Goal: Check status: Check status

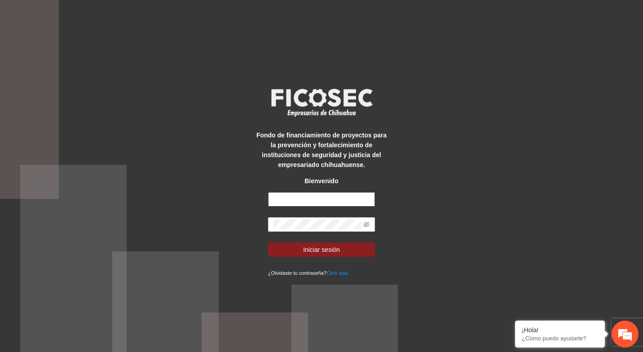
type input "**********"
click at [321, 246] on span "Iniciar sesión" at bounding box center [321, 250] width 37 height 10
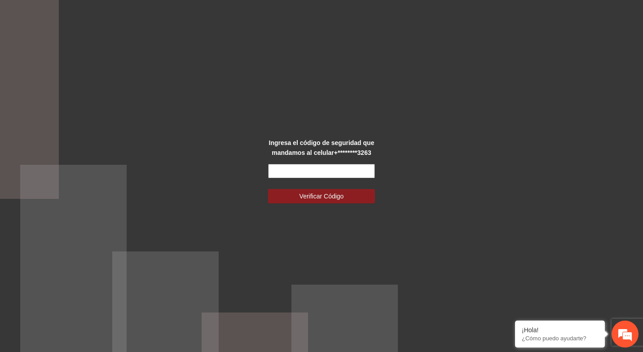
click at [322, 170] on input "text" at bounding box center [321, 171] width 107 height 14
type input "******"
click at [268, 189] on button "Verificar Código" at bounding box center [321, 196] width 107 height 14
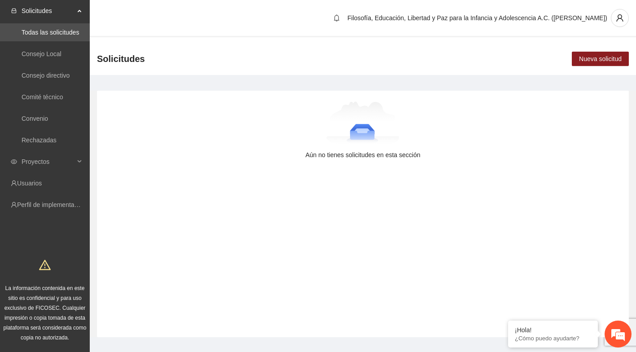
click at [49, 161] on span "Proyectos" at bounding box center [48, 162] width 53 height 18
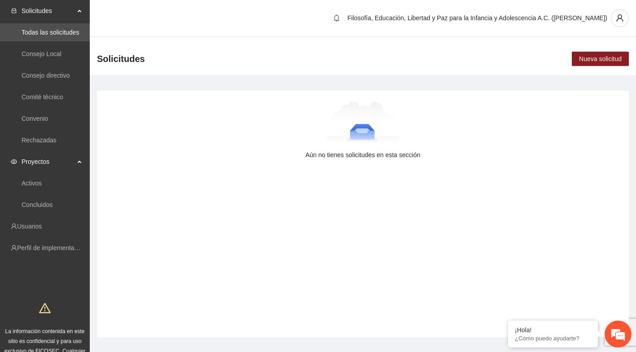
click at [35, 181] on link "Activos" at bounding box center [32, 183] width 20 height 7
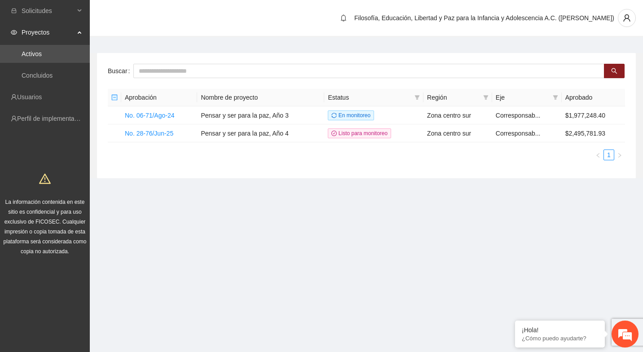
click at [158, 112] on link "No. 06-71/Ago-24" at bounding box center [150, 115] width 50 height 7
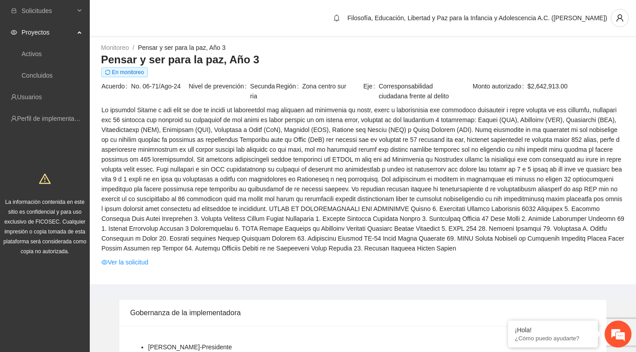
click at [33, 54] on link "Activos" at bounding box center [32, 53] width 20 height 7
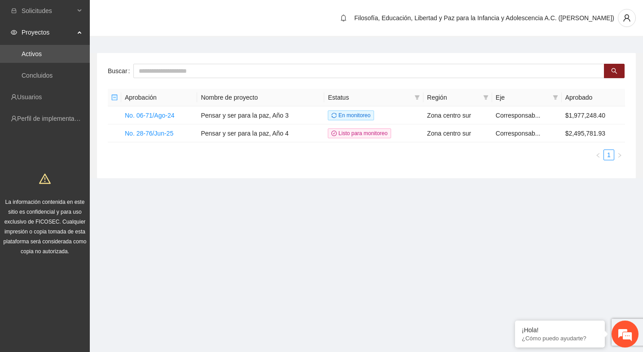
click at [155, 131] on link "No. 28-76/Jun-25" at bounding box center [149, 133] width 48 height 7
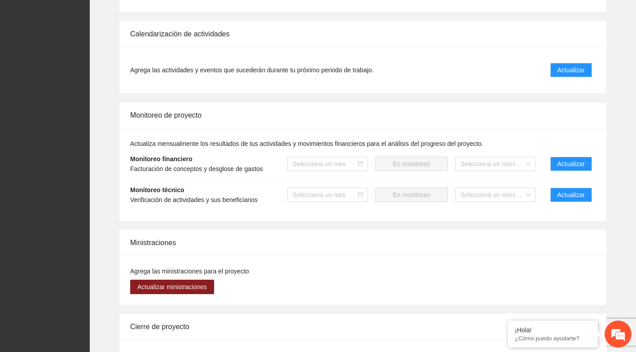
scroll to position [749, 0]
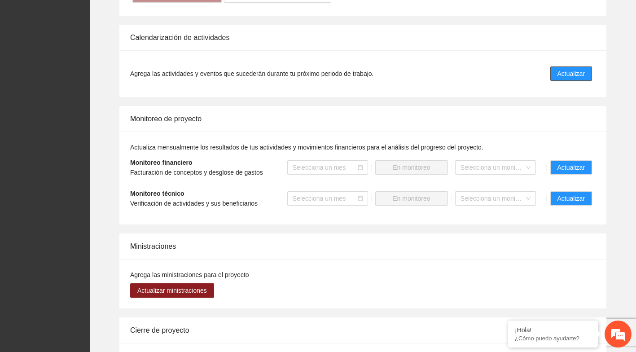
click at [579, 70] on button "Actualizar" at bounding box center [571, 73] width 42 height 14
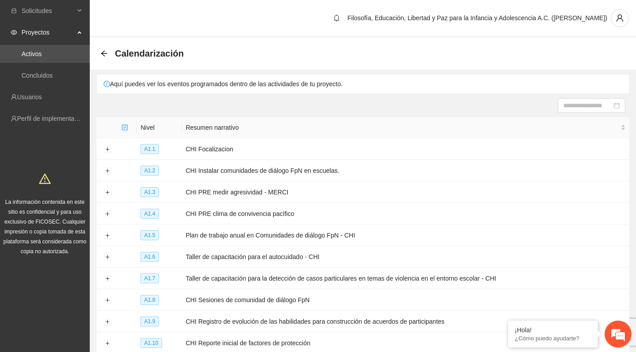
scroll to position [72, 0]
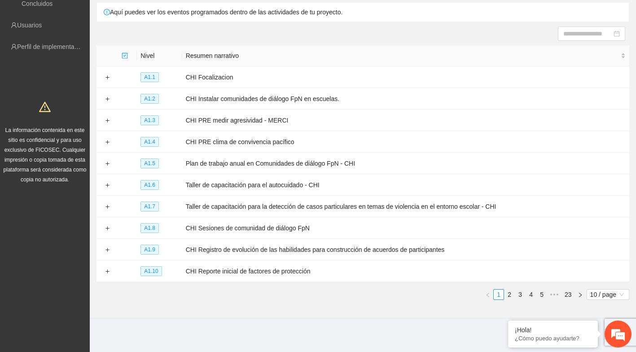
click at [606, 296] on span "10 / page" at bounding box center [607, 295] width 35 height 10
click at [604, 277] on div "100 / page" at bounding box center [608, 278] width 32 height 10
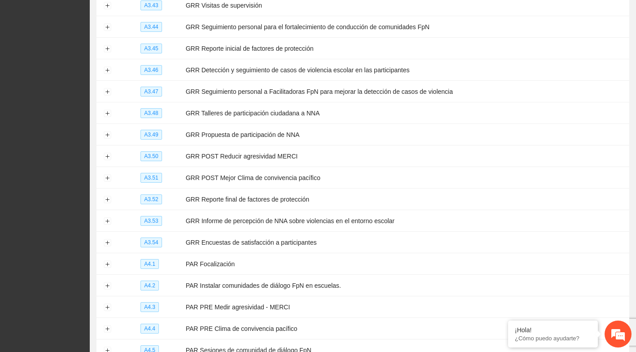
scroll to position [1991, 0]
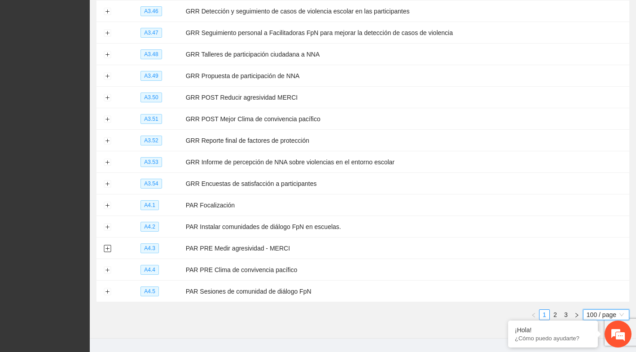
click at [107, 245] on button "Expand row" at bounding box center [107, 248] width 7 height 7
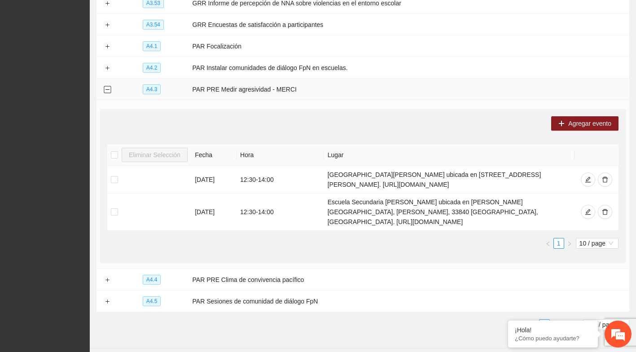
scroll to position [2150, 0]
click at [108, 277] on button "Expand row" at bounding box center [107, 280] width 7 height 7
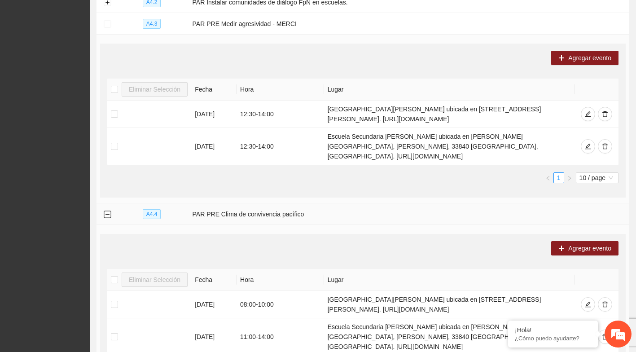
scroll to position [2217, 0]
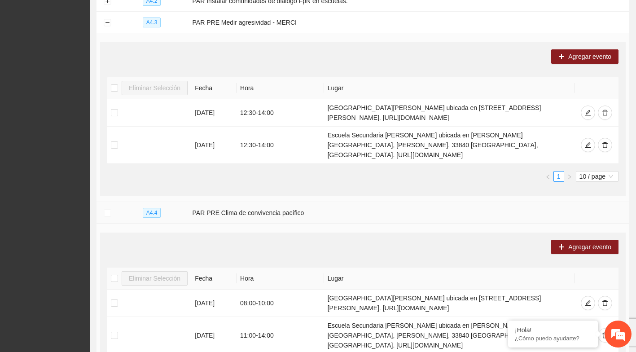
click at [424, 150] on div "Eliminar Selección Fecha Hora Lugar 29/09/2025 12:30 - 14:00 Escuela Secundaria…" at bounding box center [362, 133] width 511 height 112
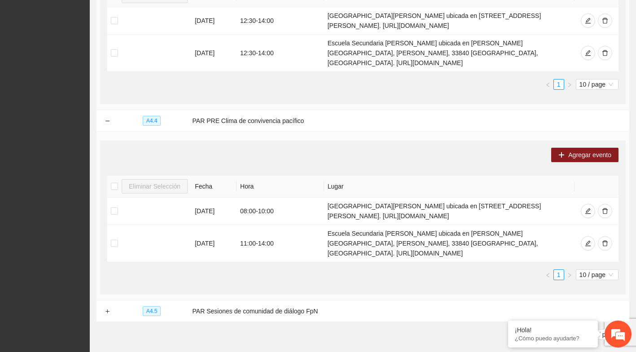
click at [555, 330] on link "2" at bounding box center [555, 335] width 10 height 10
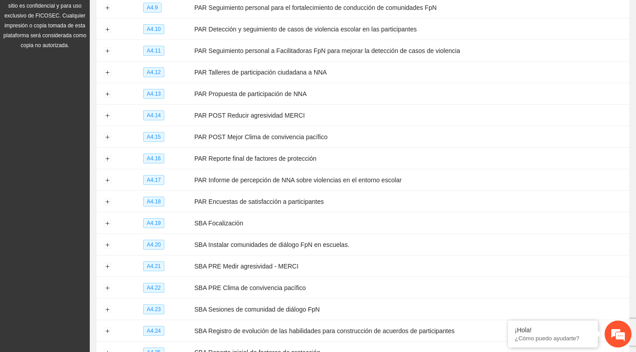
scroll to position [202, 0]
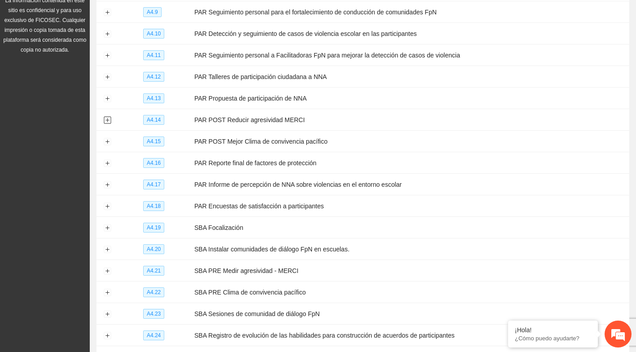
click at [107, 118] on button "Expand row" at bounding box center [107, 120] width 7 height 7
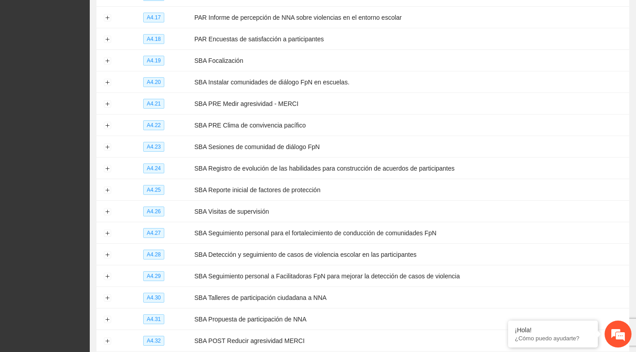
scroll to position [528, 0]
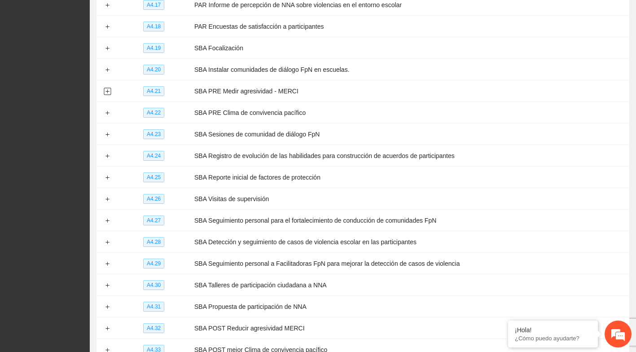
click at [107, 88] on button "Expand row" at bounding box center [107, 91] width 7 height 7
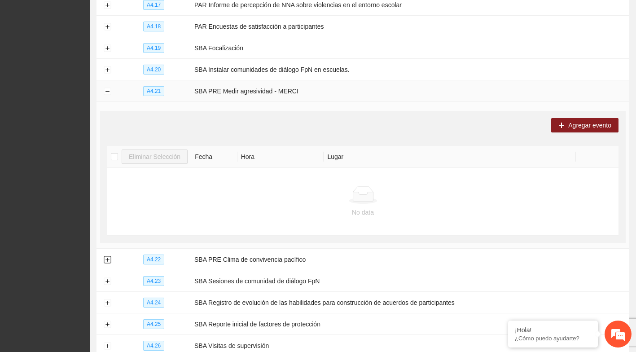
click at [107, 256] on button "Expand row" at bounding box center [107, 259] width 7 height 7
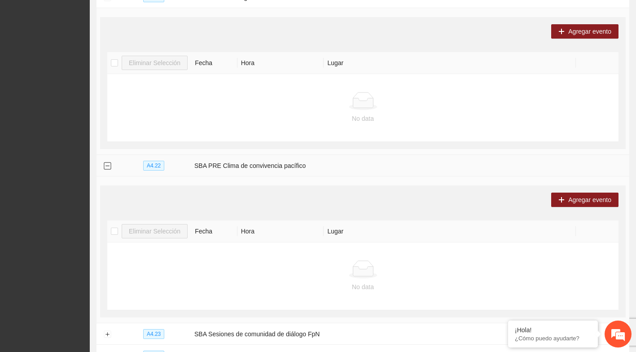
scroll to position [624, 0]
